Goal: Check status: Check status

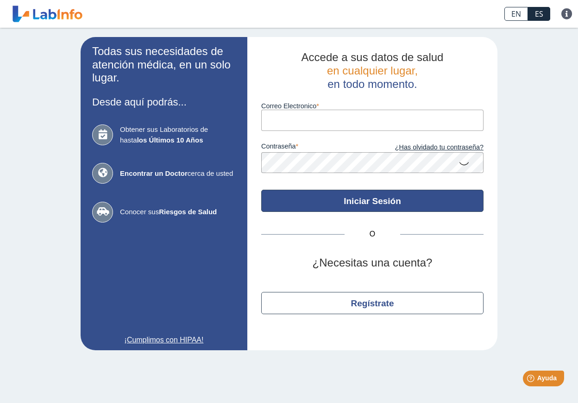
type input "[EMAIL_ADDRESS][DOMAIN_NAME]"
click at [359, 199] on button "Iniciar Sesión" at bounding box center [372, 201] width 222 height 22
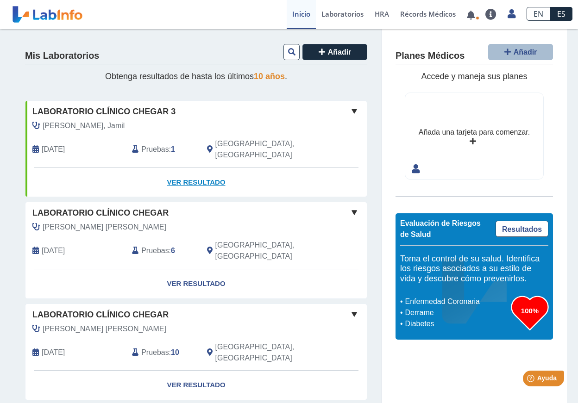
click at [188, 171] on link "Ver Resultado" at bounding box center [195, 182] width 341 height 29
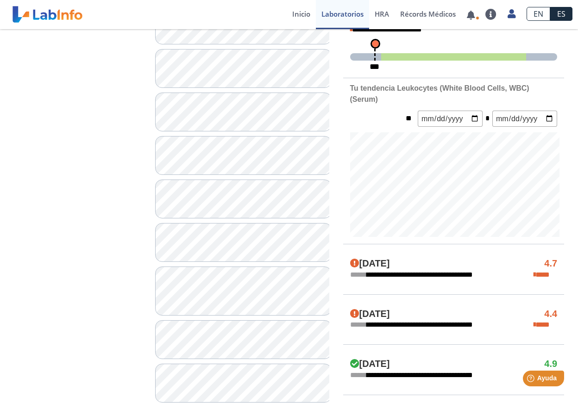
scroll to position [278, 0]
